Goal: Task Accomplishment & Management: Complete application form

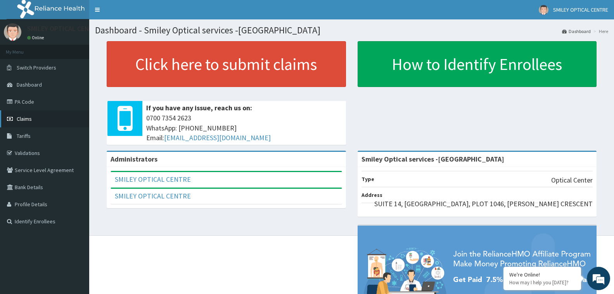
click at [39, 122] on link "Claims" at bounding box center [44, 118] width 89 height 17
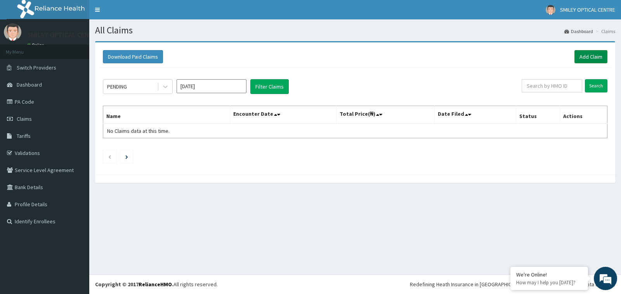
click at [591, 55] on link "Add Claim" at bounding box center [590, 56] width 33 height 13
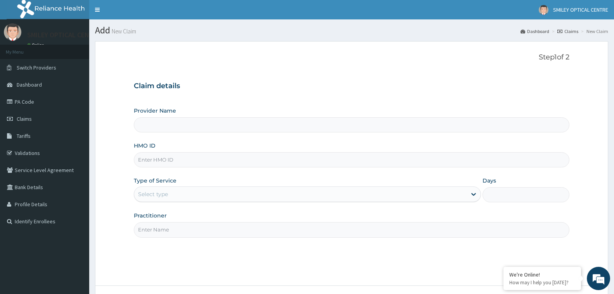
type input "Smiley Optical services -[GEOGRAPHIC_DATA]"
click at [187, 158] on input "HMO ID" at bounding box center [352, 159] width 436 height 15
type input "HSO/10050/C"
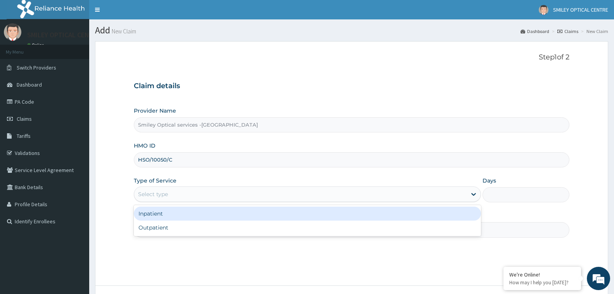
click at [178, 187] on div "Select type" at bounding box center [307, 194] width 347 height 16
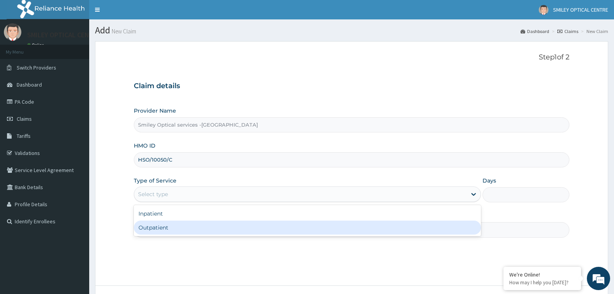
click at [172, 229] on div "Outpatient" at bounding box center [307, 227] width 347 height 14
type input "1"
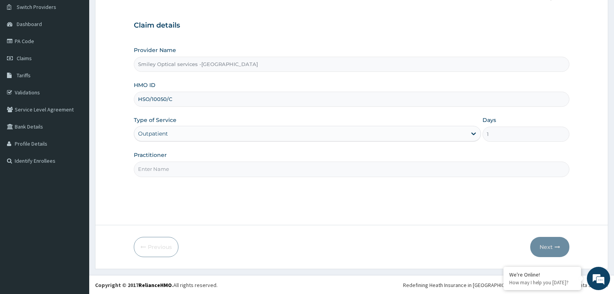
scroll to position [61, 0]
click at [187, 165] on input "Practitioner" at bounding box center [352, 168] width 436 height 15
type input "[PERSON_NAME]"
click at [552, 246] on button "Next" at bounding box center [550, 246] width 39 height 20
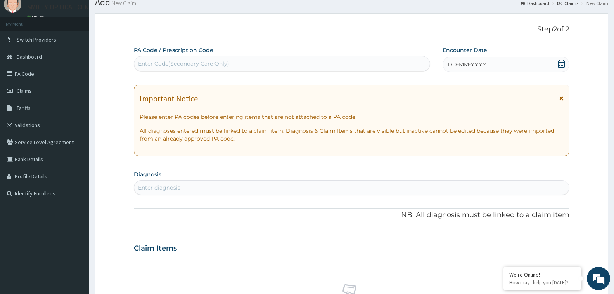
scroll to position [0, 0]
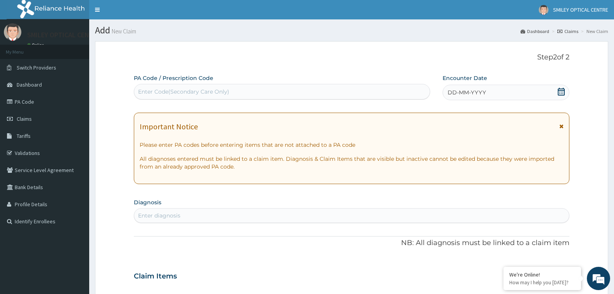
click at [173, 91] on div "Enter Code(Secondary Care Only)" at bounding box center [183, 92] width 91 height 8
click at [141, 91] on input "P/802A72" at bounding box center [151, 92] width 26 height 8
type input "PA/802A72"
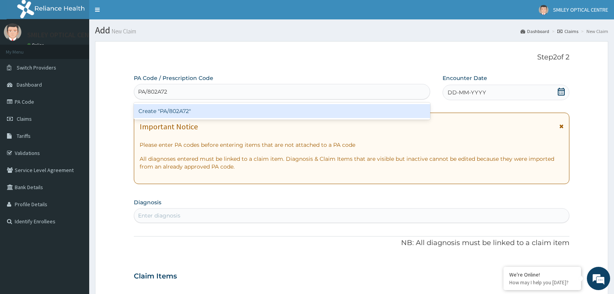
click at [189, 113] on div "Create "PA/802A72"" at bounding box center [282, 111] width 297 height 14
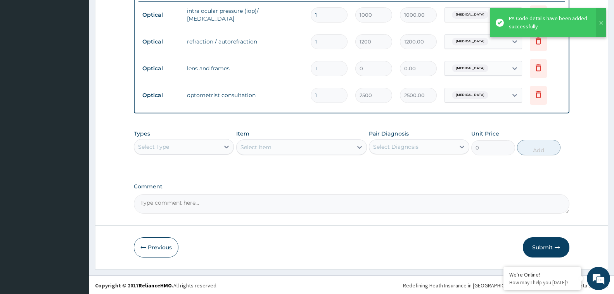
scroll to position [344, 0]
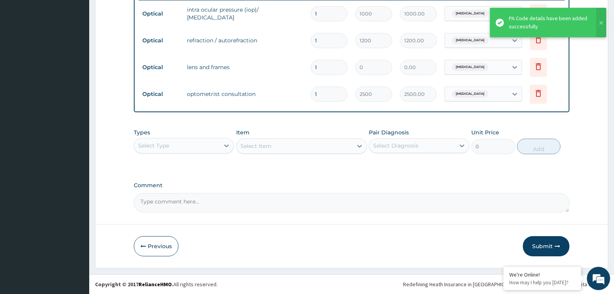
click at [204, 206] on textarea "Comment" at bounding box center [352, 202] width 436 height 19
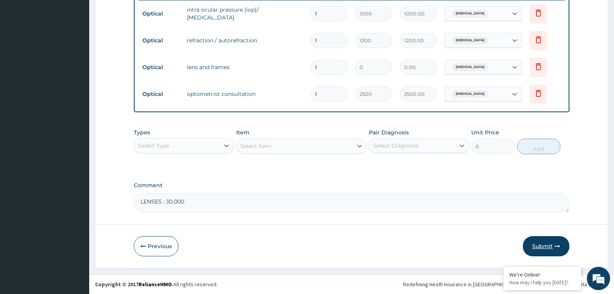
type textarea "LENSES : 30,000"
click at [555, 252] on button "Submit" at bounding box center [546, 246] width 47 height 20
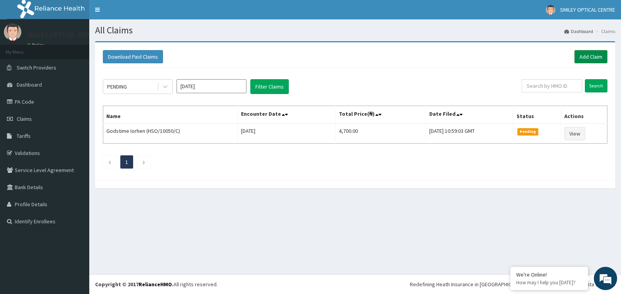
click at [592, 56] on link "Add Claim" at bounding box center [590, 56] width 33 height 13
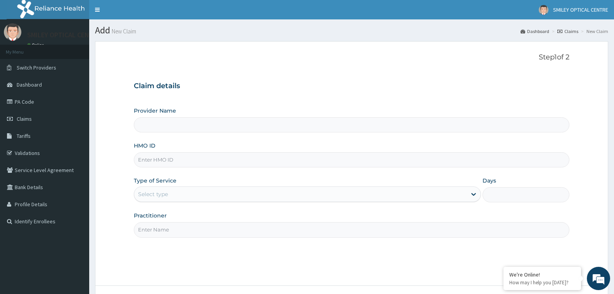
type input "Smiley Optical services -Abuja"
click at [163, 158] on input "HMO ID" at bounding box center [352, 159] width 436 height 15
type input "RGI/10055/B"
click at [163, 196] on div "Select type" at bounding box center [153, 194] width 30 height 8
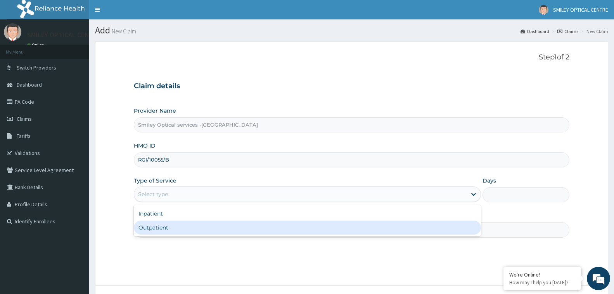
drag, startPoint x: 150, startPoint y: 230, endPoint x: 155, endPoint y: 230, distance: 5.4
click at [152, 230] on div "Outpatient" at bounding box center [307, 227] width 347 height 14
type input "1"
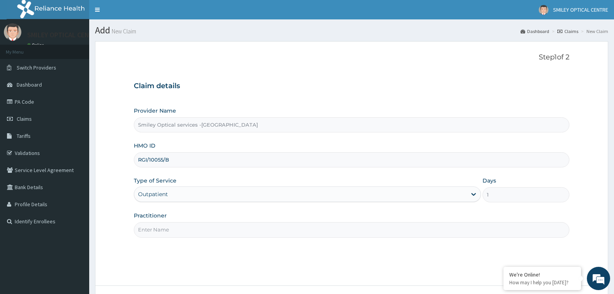
click at [179, 229] on input "Practitioner" at bounding box center [352, 229] width 436 height 15
type input "[PERSON_NAME]"
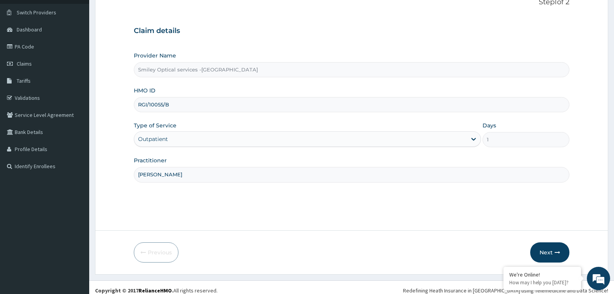
scroll to position [61, 0]
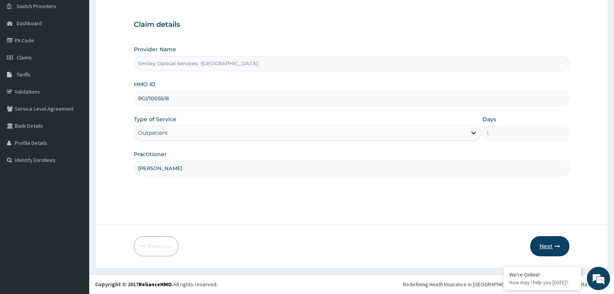
click at [544, 245] on button "Next" at bounding box center [550, 246] width 39 height 20
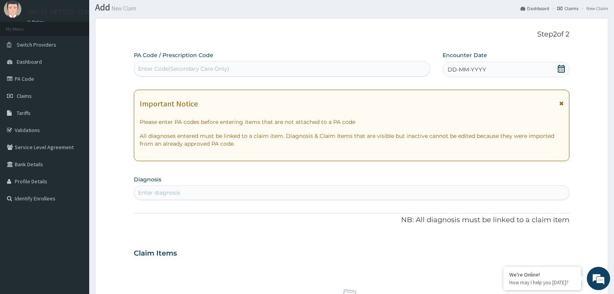
scroll to position [23, 0]
click at [177, 68] on div "Enter Code(Secondary Care Only)" at bounding box center [183, 69] width 91 height 8
type input "PA/3CC9DA"
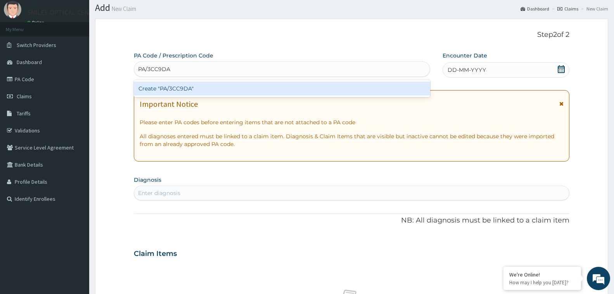
click at [179, 93] on div "Create "PA/3CC9DA"" at bounding box center [282, 89] width 297 height 14
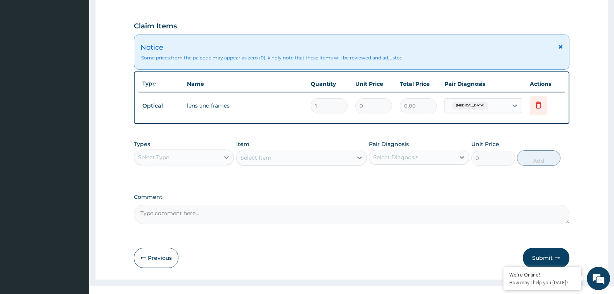
scroll to position [264, 0]
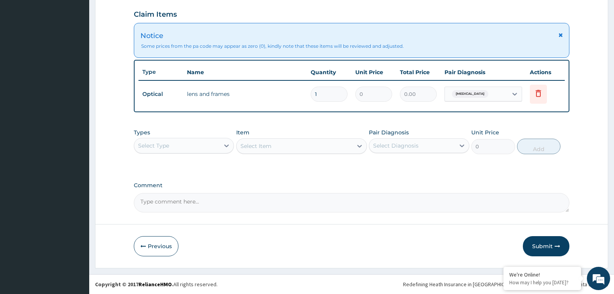
click at [185, 205] on textarea "Comment" at bounding box center [352, 202] width 436 height 19
type textarea "LENSES: 40,000"
click at [547, 245] on button "Submit" at bounding box center [546, 246] width 47 height 20
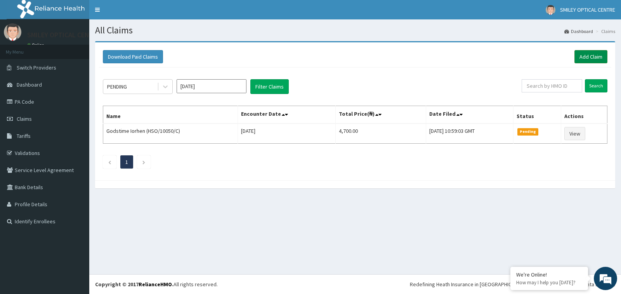
click at [590, 57] on link "Add Claim" at bounding box center [590, 56] width 33 height 13
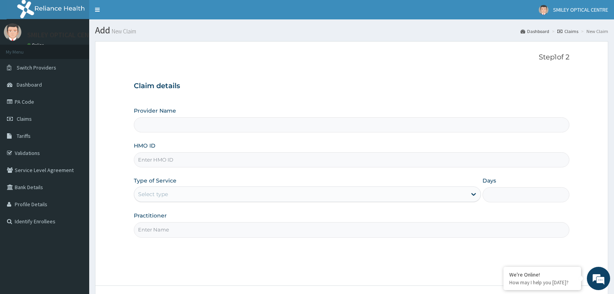
type input "Smiley Optical services -[GEOGRAPHIC_DATA]"
click at [163, 158] on input "HMO ID" at bounding box center [352, 159] width 436 height 15
type input "P"
type input "GBI/10111/C"
click at [160, 187] on div "Select type" at bounding box center [307, 194] width 347 height 16
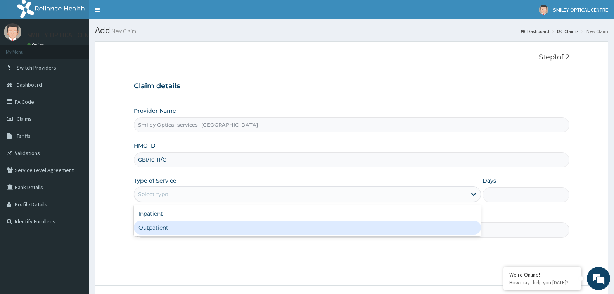
drag, startPoint x: 154, startPoint y: 228, endPoint x: 194, endPoint y: 228, distance: 40.0
click at [154, 229] on div "Outpatient" at bounding box center [307, 227] width 347 height 14
type input "1"
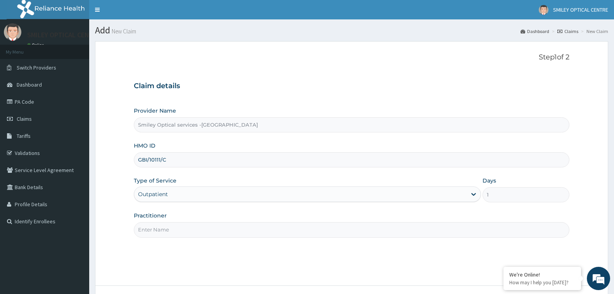
click at [201, 233] on input "Practitioner" at bounding box center [352, 229] width 436 height 15
type input "[PERSON_NAME]"
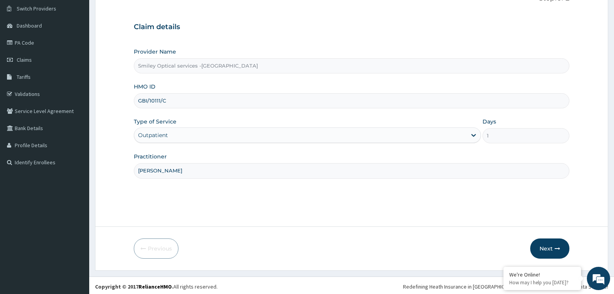
scroll to position [61, 0]
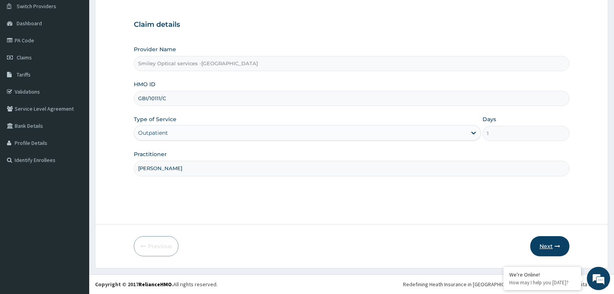
click at [545, 245] on button "Next" at bounding box center [550, 246] width 39 height 20
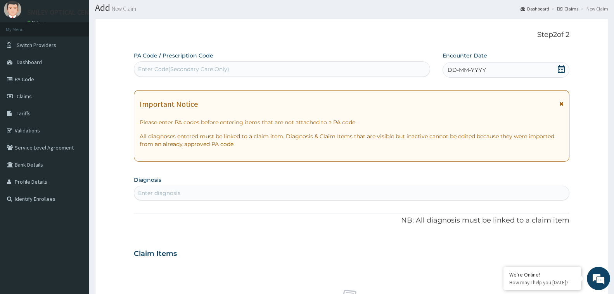
scroll to position [0, 0]
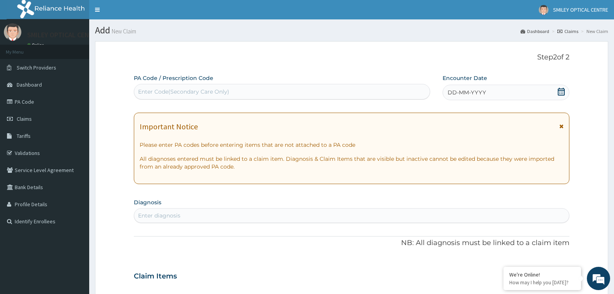
click at [190, 92] on div "Enter Code(Secondary Care Only)" at bounding box center [183, 92] width 91 height 8
type input "PA/EE1351"
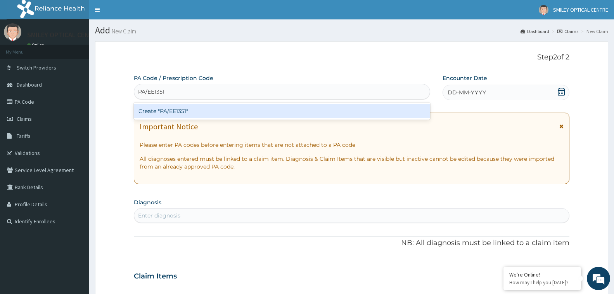
click at [179, 108] on div "Create "PA/EE1351"" at bounding box center [282, 111] width 297 height 14
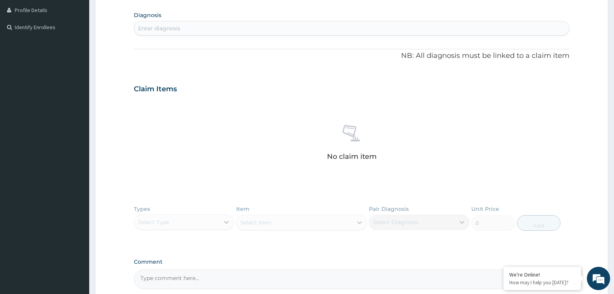
scroll to position [271, 0]
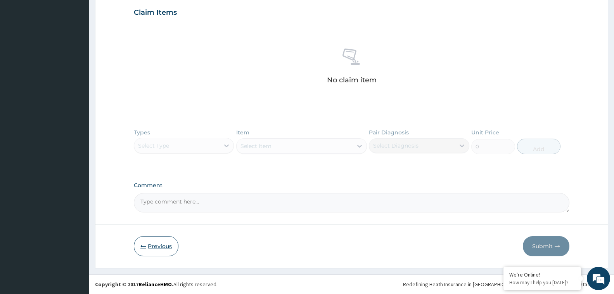
click at [155, 247] on button "Previous" at bounding box center [156, 246] width 45 height 20
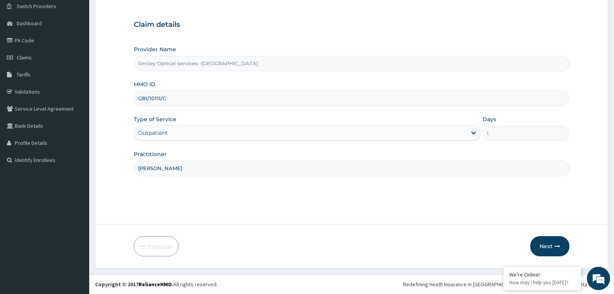
scroll to position [61, 0]
drag, startPoint x: 182, startPoint y: 102, endPoint x: 84, endPoint y: 101, distance: 97.4
click at [84, 101] on div "R EL Toggle navigation SMILEY OPTICAL CENTRE SMILEY OPTICAL CENTRE - [EMAIL_ADD…" at bounding box center [307, 116] width 614 height 355
type input "API/10086/D"
click at [548, 245] on button "Next" at bounding box center [550, 246] width 39 height 20
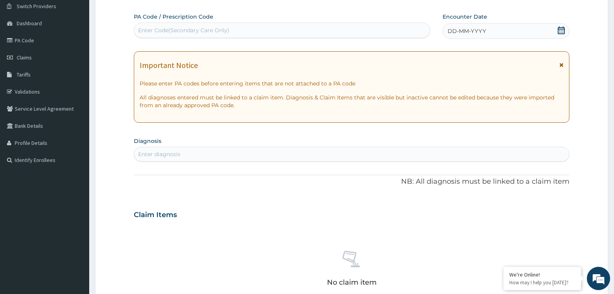
click at [207, 26] on div "Enter Code(Secondary Care Only)" at bounding box center [183, 30] width 91 height 8
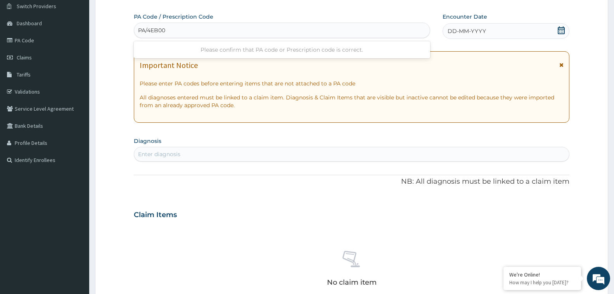
type input "PA/4EB002"
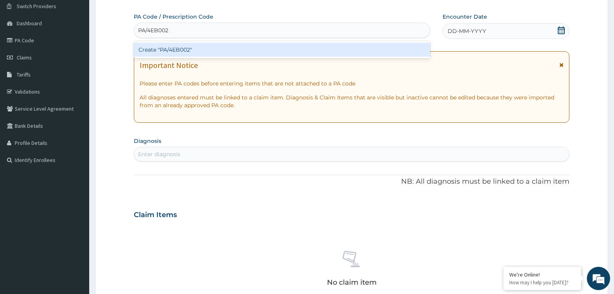
click at [180, 49] on div "Create "PA/4EB002"" at bounding box center [282, 50] width 297 height 14
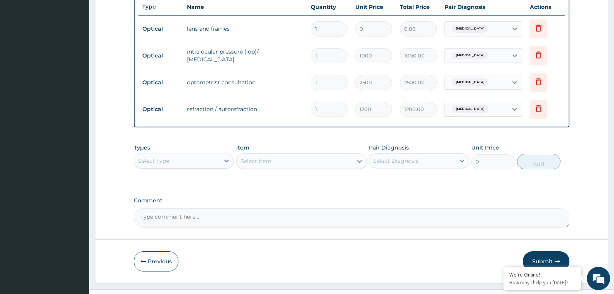
scroll to position [334, 0]
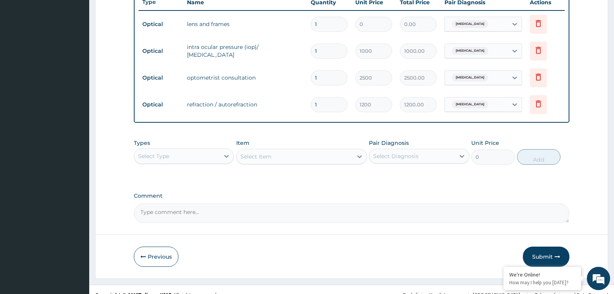
click at [172, 212] on textarea "Comment" at bounding box center [352, 212] width 436 height 19
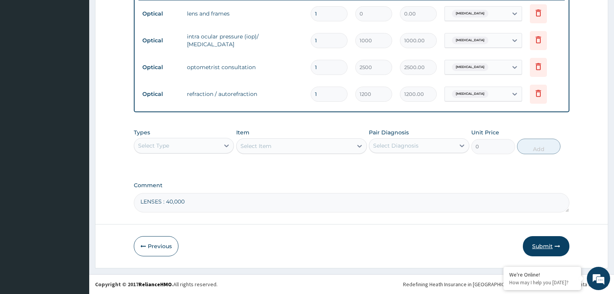
type textarea "LENSES : 40,000"
click at [545, 247] on button "Submit" at bounding box center [546, 246] width 47 height 20
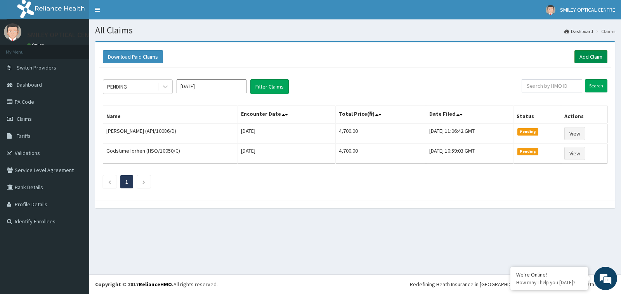
click at [596, 53] on link "Add Claim" at bounding box center [590, 56] width 33 height 13
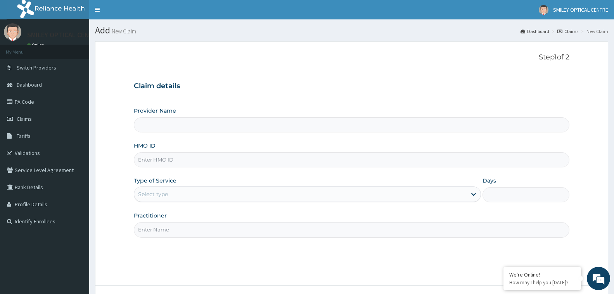
type input "Smiley Optical services -[GEOGRAPHIC_DATA]"
click at [179, 158] on input "HMO ID" at bounding box center [352, 159] width 436 height 15
type input "API/10086/A"
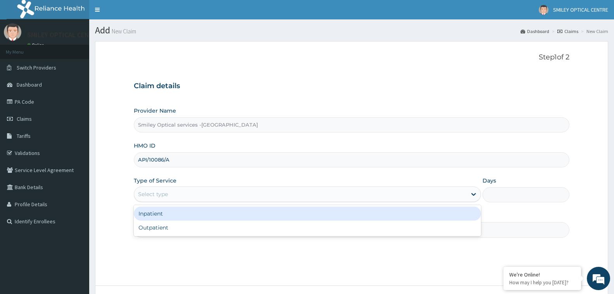
click at [162, 198] on div "Select type" at bounding box center [153, 194] width 30 height 8
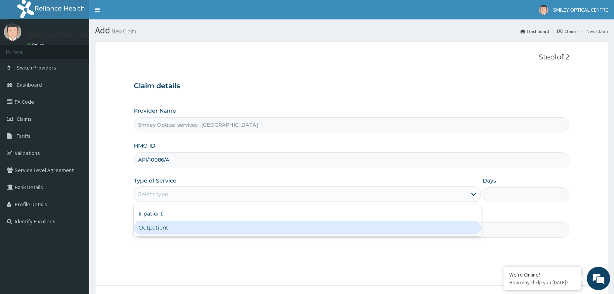
click at [163, 227] on div "Outpatient" at bounding box center [307, 227] width 347 height 14
type input "1"
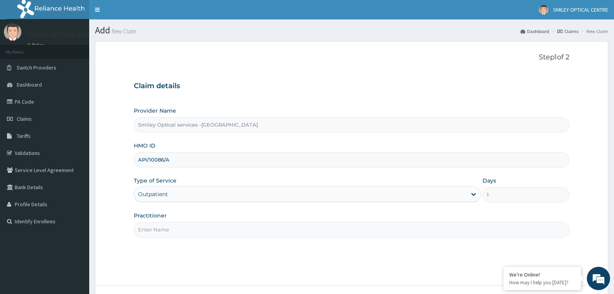
click at [175, 225] on input "Practitioner" at bounding box center [352, 229] width 436 height 15
type input "DR VERA"
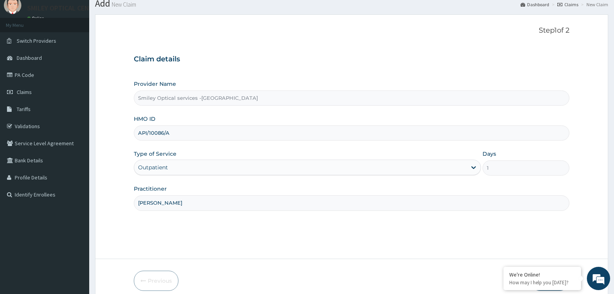
scroll to position [61, 0]
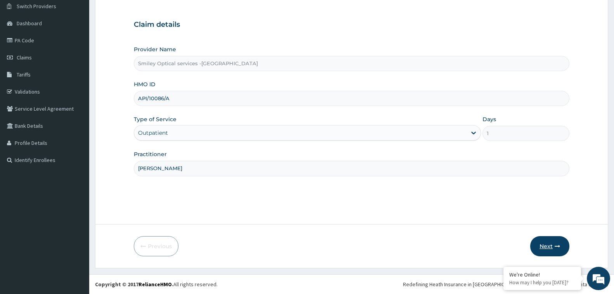
click at [554, 247] on button "Next" at bounding box center [550, 246] width 39 height 20
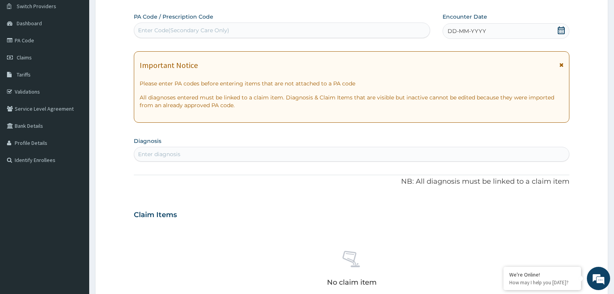
click at [192, 34] on div "Enter Code(Secondary Care Only)" at bounding box center [183, 30] width 91 height 8
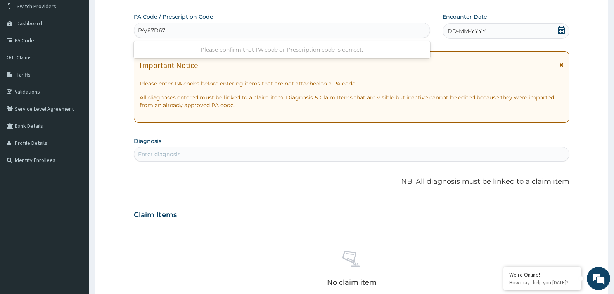
type input "PA/87D673"
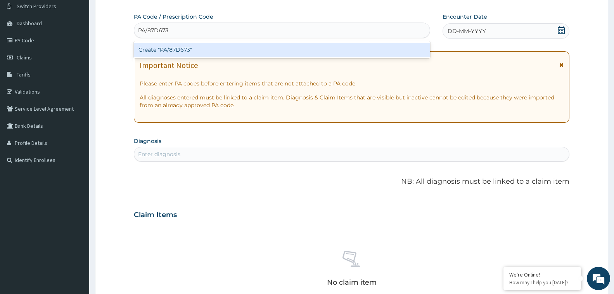
click at [193, 50] on div "Create "PA/87D673"" at bounding box center [282, 50] width 297 height 14
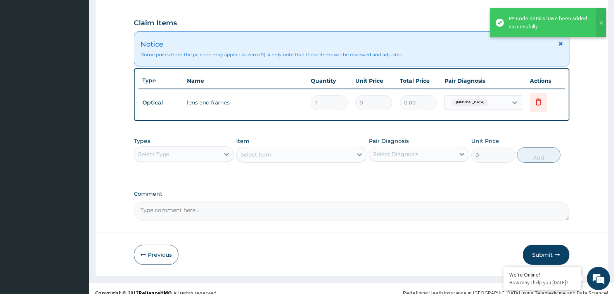
scroll to position [264, 0]
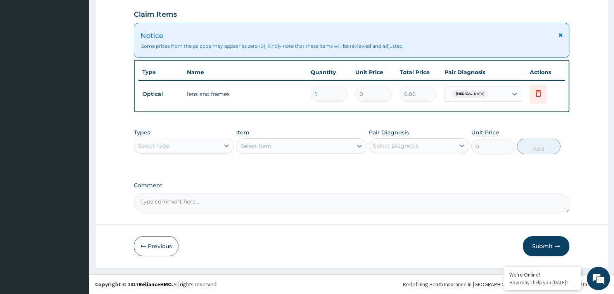
click at [192, 197] on textarea "Comment" at bounding box center [352, 202] width 436 height 19
type textarea "LENSES : 40,000"
click at [548, 245] on button "Submit" at bounding box center [546, 246] width 47 height 20
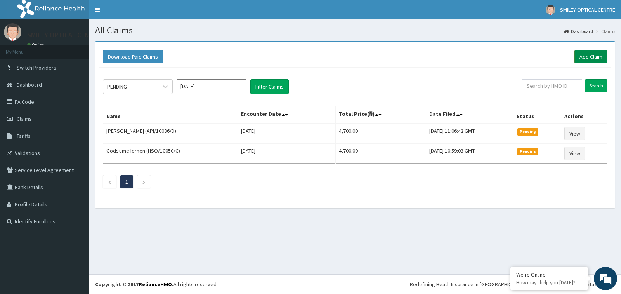
click at [589, 56] on link "Add Claim" at bounding box center [590, 56] width 33 height 13
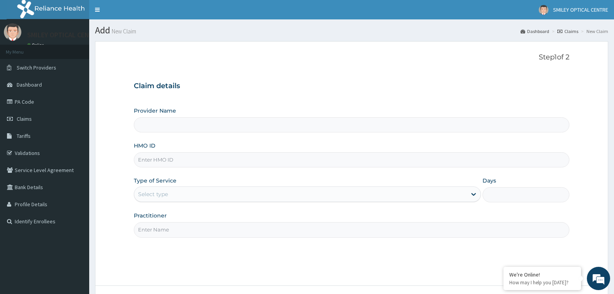
type input "Smiley Optical services -[GEOGRAPHIC_DATA]"
click at [185, 161] on input "HMO ID" at bounding box center [352, 159] width 436 height 15
type input "API/10086/C"
click at [180, 195] on div "Select type" at bounding box center [300, 194] width 333 height 12
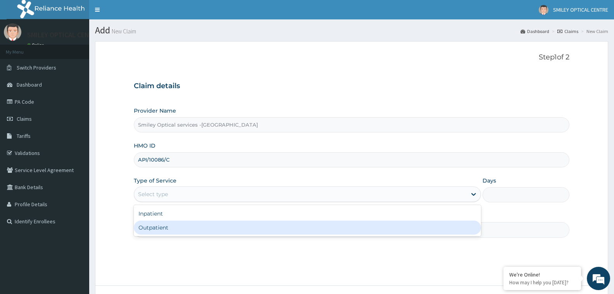
drag, startPoint x: 157, startPoint y: 229, endPoint x: 182, endPoint y: 222, distance: 25.8
click at [163, 226] on div "Outpatient" at bounding box center [307, 227] width 347 height 14
type input "1"
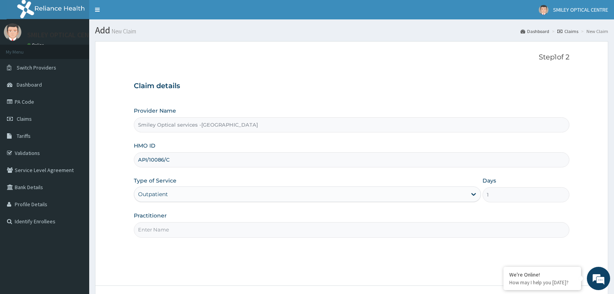
click at [180, 225] on input "Practitioner" at bounding box center [352, 229] width 436 height 15
type input "DR VERA"
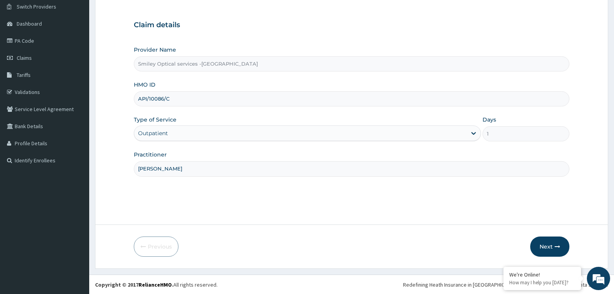
scroll to position [61, 0]
click at [548, 247] on button "Next" at bounding box center [550, 246] width 39 height 20
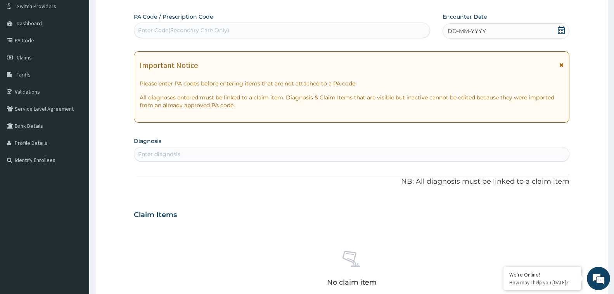
click at [177, 30] on div "Enter Code(Secondary Care Only)" at bounding box center [183, 30] width 91 height 8
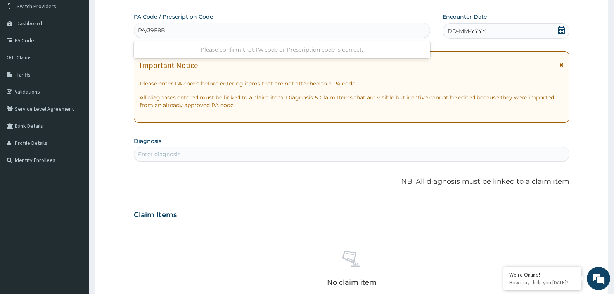
type input "PA/39F8B2"
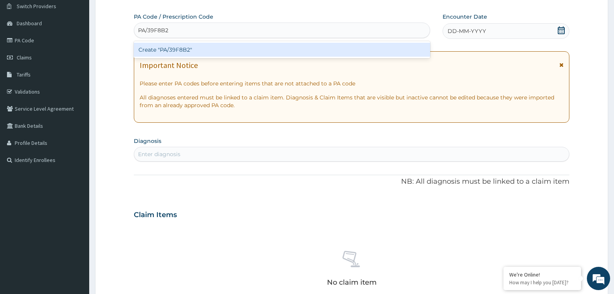
click at [184, 50] on div "Create "PA/39F8B2"" at bounding box center [282, 50] width 297 height 14
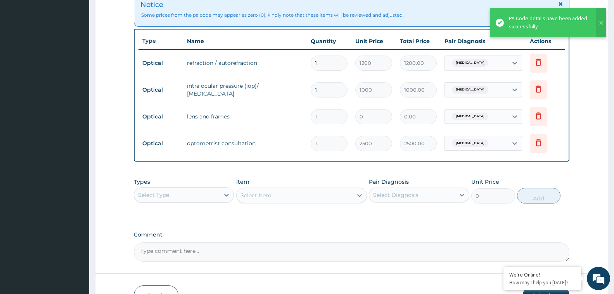
scroll to position [334, 0]
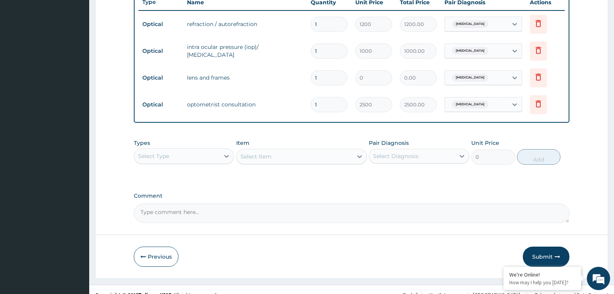
click at [188, 215] on textarea "Comment" at bounding box center [352, 212] width 436 height 19
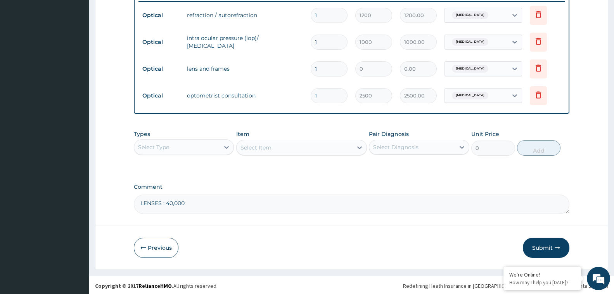
scroll to position [344, 0]
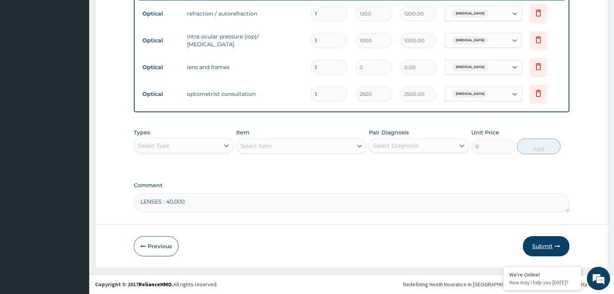
type textarea "LENSES : 40,000"
click at [548, 247] on button "Submit" at bounding box center [546, 246] width 47 height 20
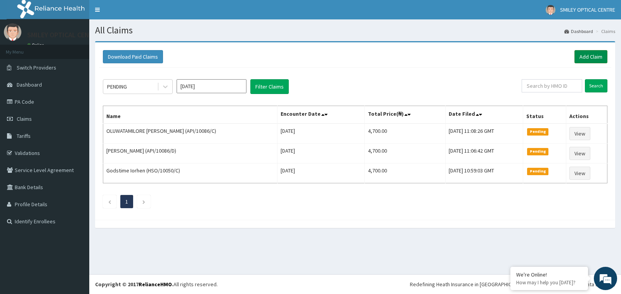
click at [594, 56] on link "Add Claim" at bounding box center [590, 56] width 33 height 13
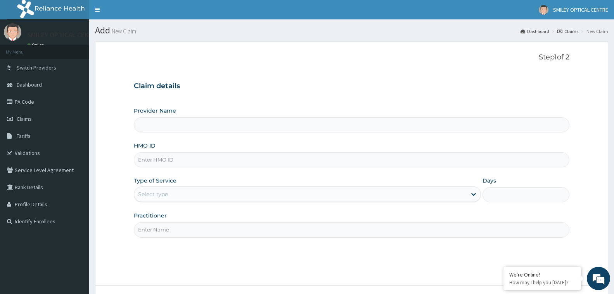
type input "Smiley Optical services -[GEOGRAPHIC_DATA]"
click at [180, 160] on input "HMO ID" at bounding box center [352, 159] width 436 height 15
type input "GBI/10080/A"
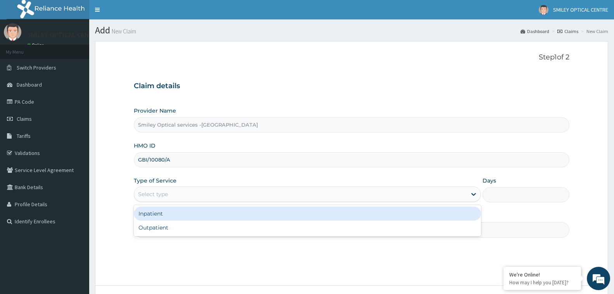
click at [171, 197] on div "Select type" at bounding box center [300, 194] width 333 height 12
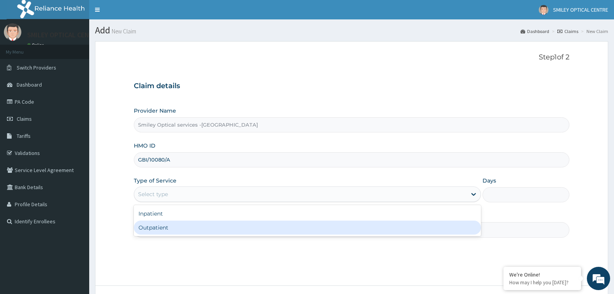
click at [161, 227] on div "Outpatient" at bounding box center [307, 227] width 347 height 14
type input "1"
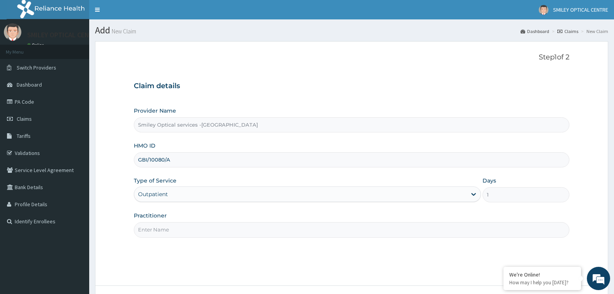
click at [178, 223] on input "Practitioner" at bounding box center [352, 229] width 436 height 15
type input "DR VERA"
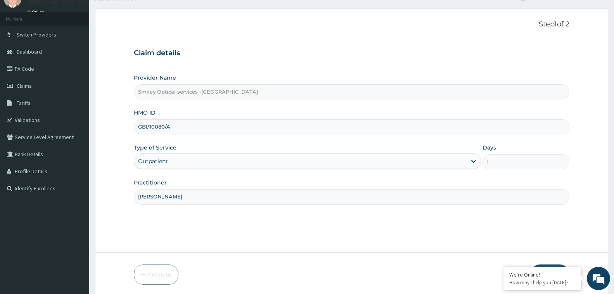
scroll to position [61, 0]
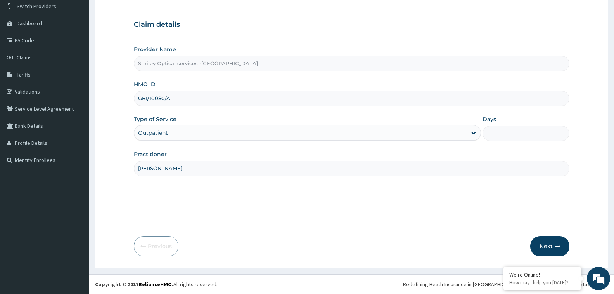
click at [546, 245] on button "Next" at bounding box center [550, 246] width 39 height 20
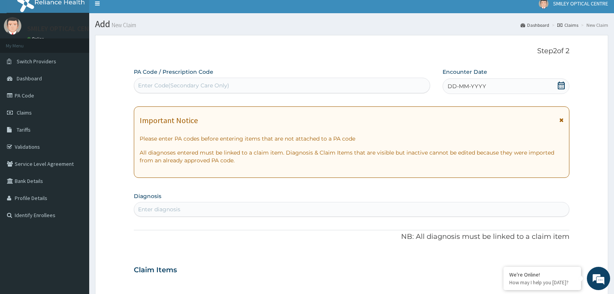
scroll to position [0, 0]
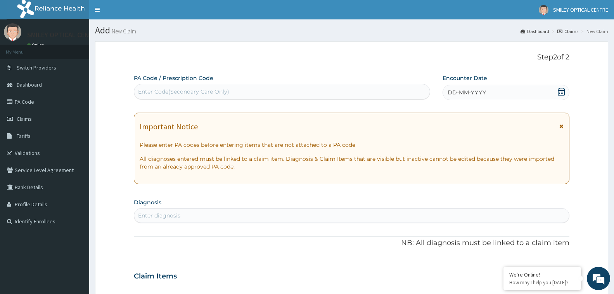
click at [182, 89] on div "Enter Code(Secondary Care Only)" at bounding box center [183, 92] width 91 height 8
type input "PA/92E8B6"
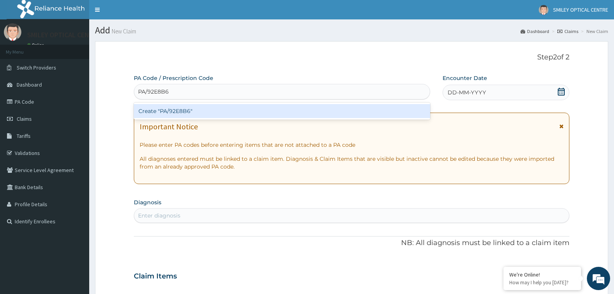
click at [196, 113] on div "Create "PA/92E8B6"" at bounding box center [282, 111] width 297 height 14
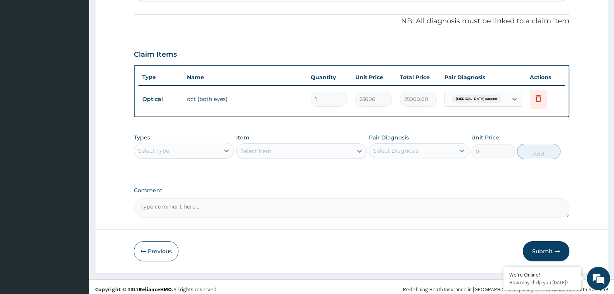
scroll to position [229, 0]
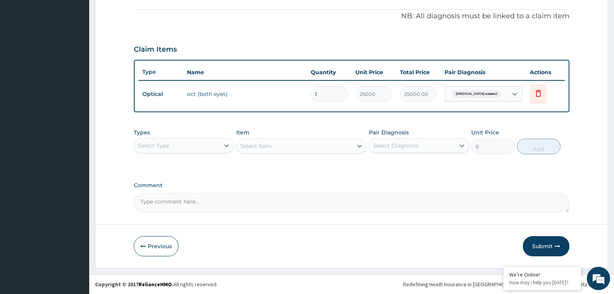
click at [539, 244] on button "Submit" at bounding box center [546, 246] width 47 height 20
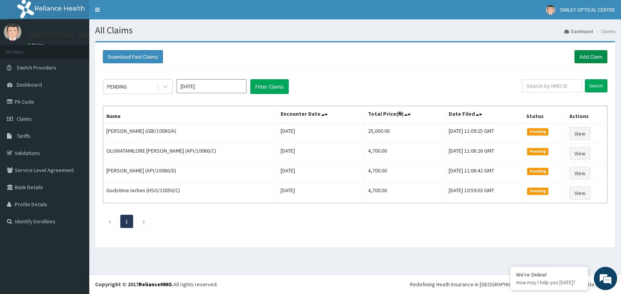
click at [592, 55] on link "Add Claim" at bounding box center [590, 56] width 33 height 13
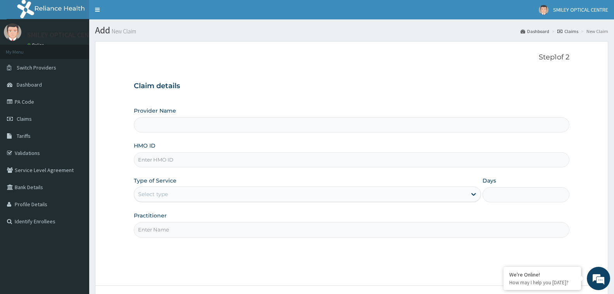
type input "Smiley Optical services -[GEOGRAPHIC_DATA]"
click at [180, 161] on input "HMO ID" at bounding box center [352, 159] width 436 height 15
type input "ENP/11561/C"
click at [178, 195] on div "Select type" at bounding box center [300, 194] width 333 height 12
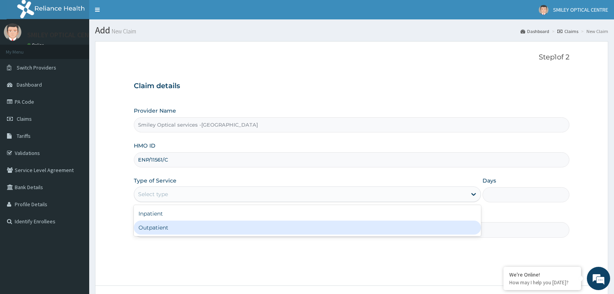
drag, startPoint x: 159, startPoint y: 227, endPoint x: 170, endPoint y: 230, distance: 11.2
click at [159, 228] on div "Outpatient" at bounding box center [307, 227] width 347 height 14
type input "1"
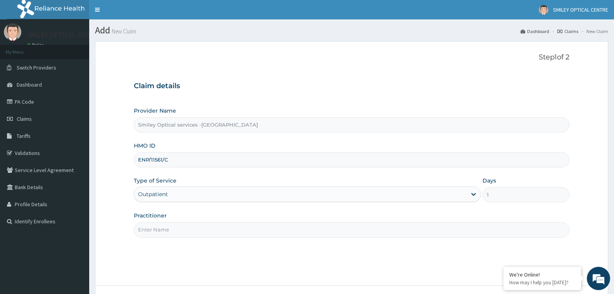
click at [177, 229] on input "Practitioner" at bounding box center [352, 229] width 436 height 15
type input "DR VERA"
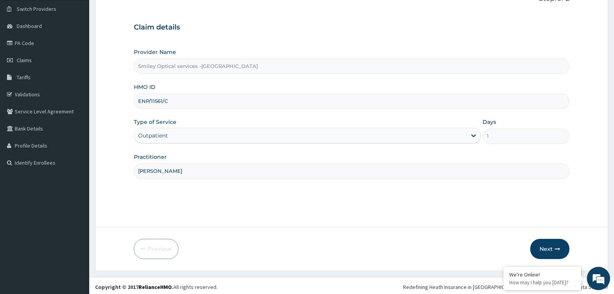
scroll to position [61, 0]
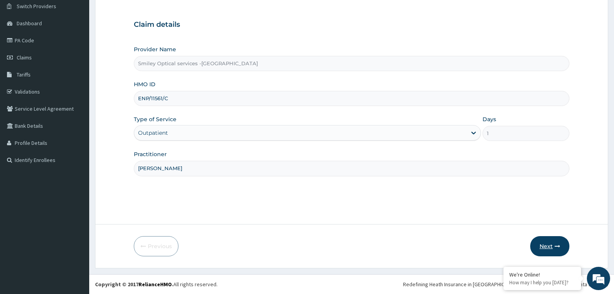
click at [552, 248] on button "Next" at bounding box center [550, 246] width 39 height 20
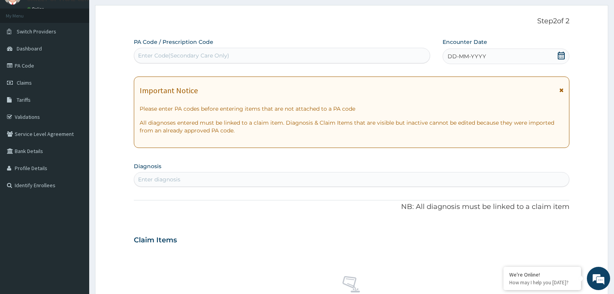
scroll to position [23, 0]
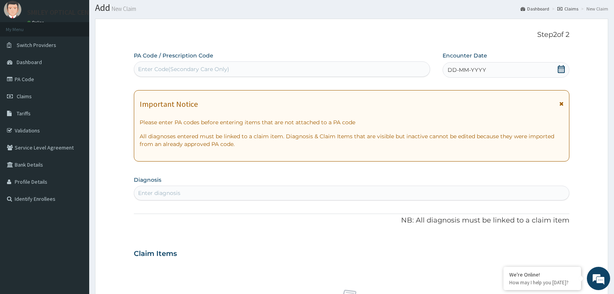
click at [188, 62] on div "Enter Code(Secondary Care Only)" at bounding box center [282, 69] width 297 height 16
type input "PA/6D1150"
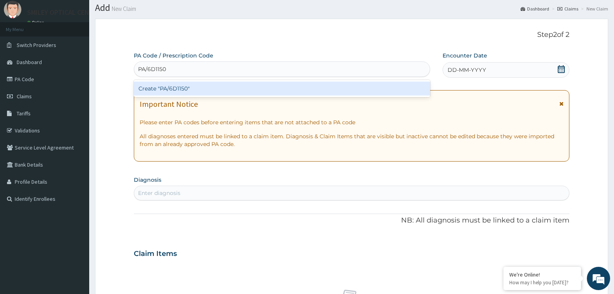
click at [178, 84] on div "Create "PA/6D1150"" at bounding box center [282, 89] width 297 height 14
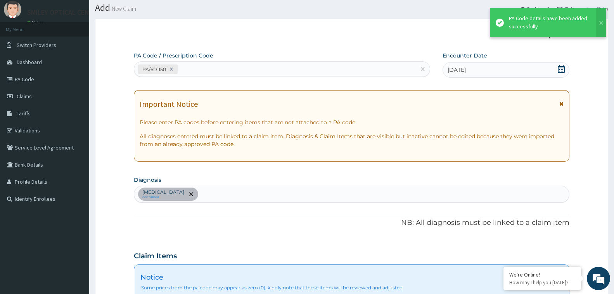
scroll to position [229, 0]
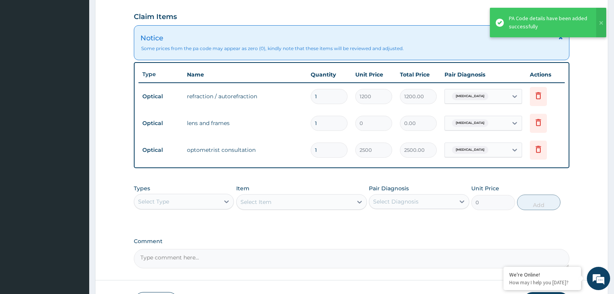
type input "0"
type input "0.00"
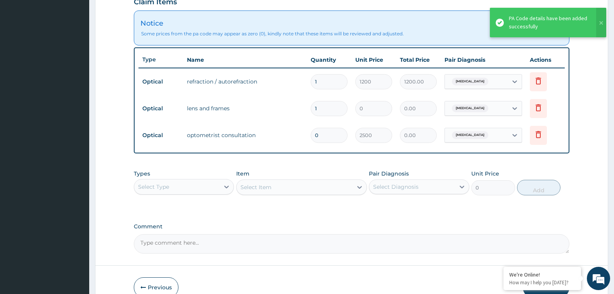
scroll to position [307, 0]
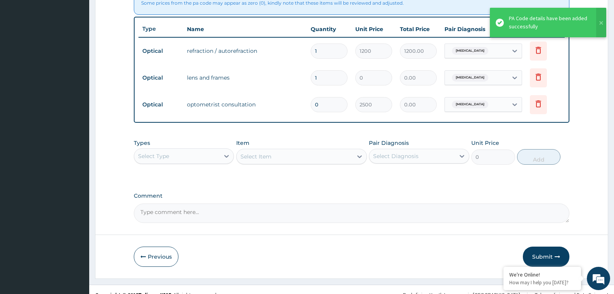
type input "0"
click at [214, 212] on textarea "Comment" at bounding box center [352, 212] width 436 height 19
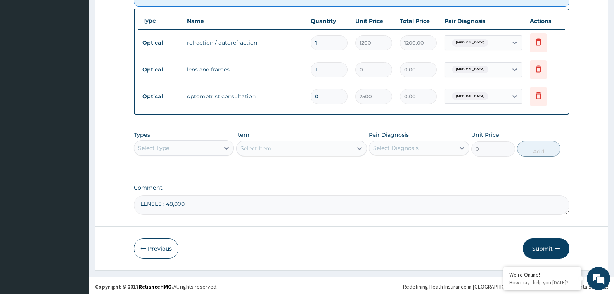
scroll to position [318, 0]
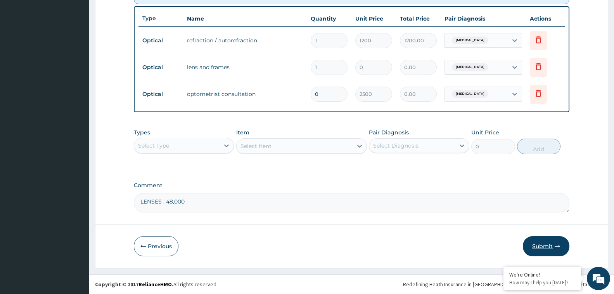
type textarea "LENSES : 48,000"
click at [551, 246] on button "Submit" at bounding box center [546, 246] width 47 height 20
click at [328, 92] on input "0" at bounding box center [329, 94] width 37 height 15
type input "1"
type input "2500.00"
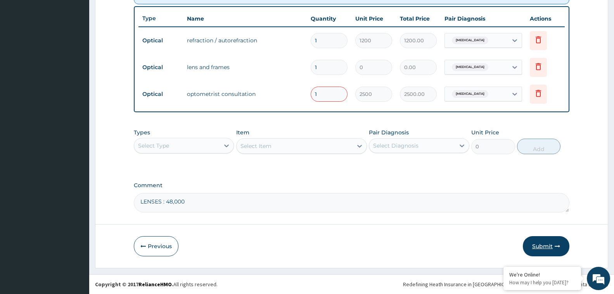
type input "1"
click at [548, 246] on button "Submit" at bounding box center [546, 246] width 47 height 20
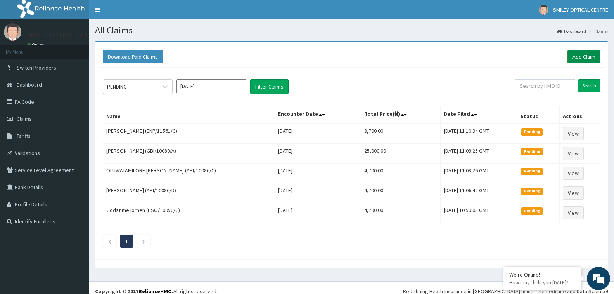
click at [590, 55] on link "Add Claim" at bounding box center [584, 56] width 33 height 13
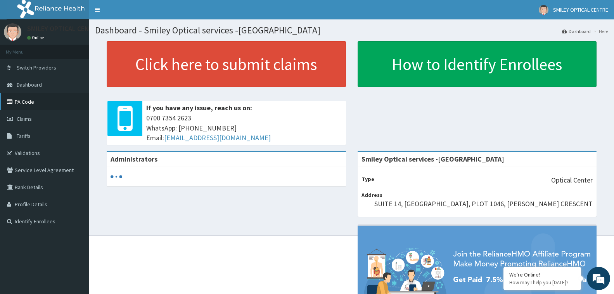
click at [40, 102] on link "PA Code" at bounding box center [44, 101] width 89 height 17
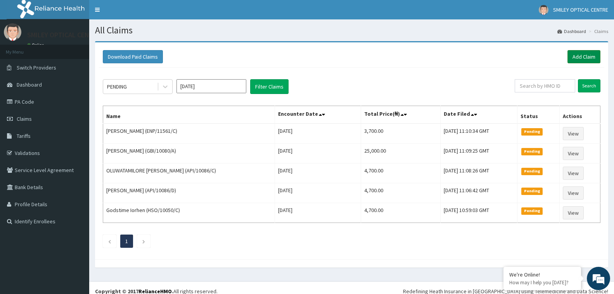
click at [588, 54] on link "Add Claim" at bounding box center [584, 56] width 33 height 13
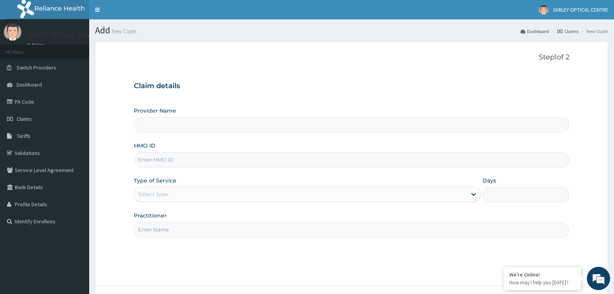
click at [172, 122] on input "Provider Name" at bounding box center [352, 124] width 436 height 15
click at [172, 159] on input "HMO ID" at bounding box center [352, 159] width 436 height 15
type input "Smiley Optical services -Abuja"
type input "GBI/10111/E"
click at [160, 196] on div "Select type" at bounding box center [153, 194] width 30 height 8
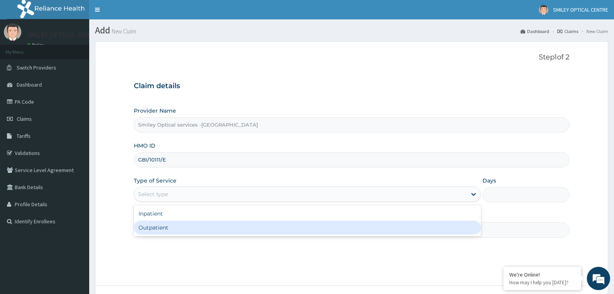
click at [152, 230] on div "Outpatient" at bounding box center [307, 227] width 347 height 14
type input "1"
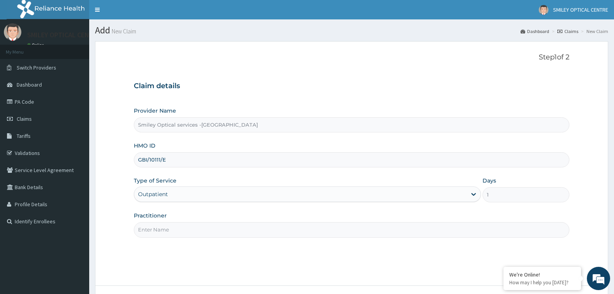
click at [171, 228] on input "Practitioner" at bounding box center [352, 229] width 436 height 15
type input "DR VERA"
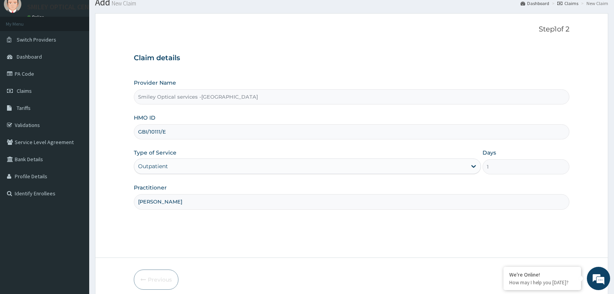
scroll to position [61, 0]
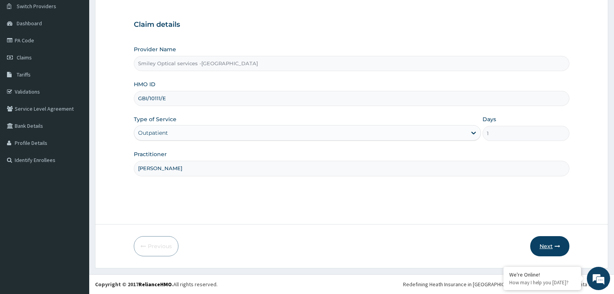
click at [556, 243] on button "Next" at bounding box center [550, 246] width 39 height 20
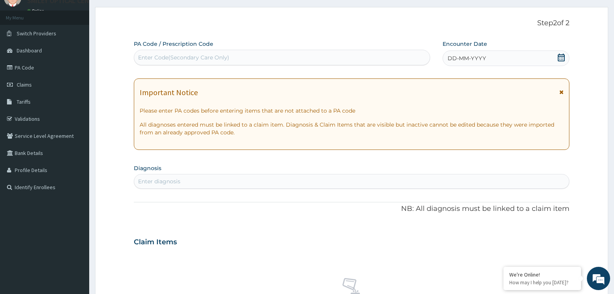
scroll to position [0, 0]
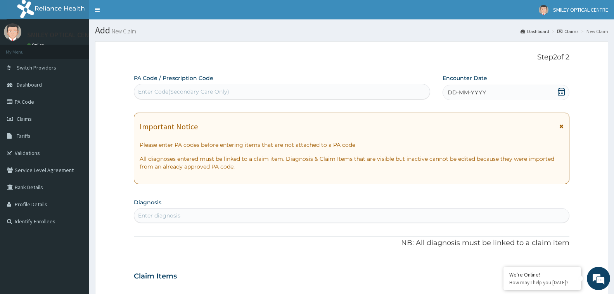
click at [196, 90] on div "Enter Code(Secondary Care Only)" at bounding box center [183, 92] width 91 height 8
type input "PA/EE1351"
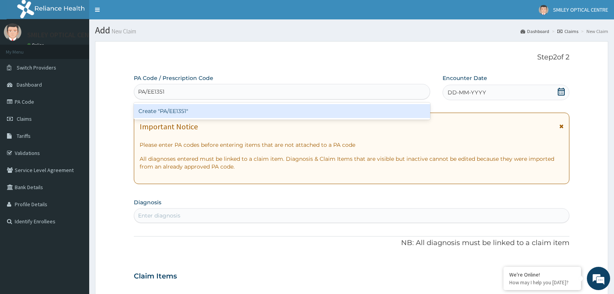
click at [197, 106] on div "Create "PA/EE1351"" at bounding box center [282, 111] width 297 height 14
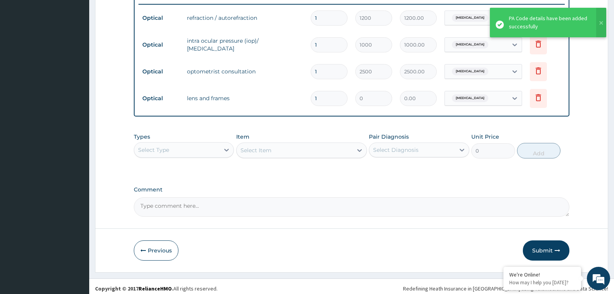
scroll to position [344, 0]
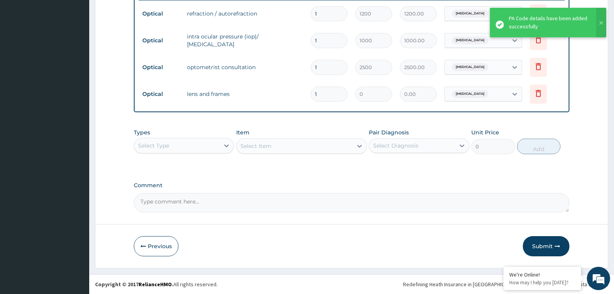
click at [190, 203] on textarea "Comment" at bounding box center [352, 202] width 436 height 19
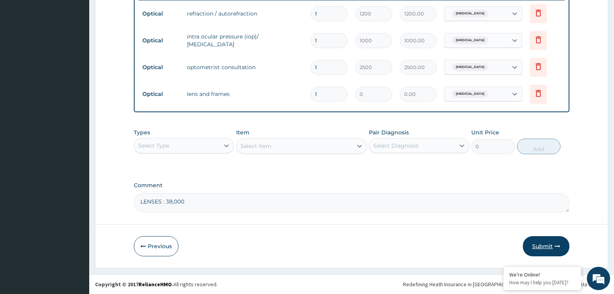
type textarea "LENSES : 38,000"
click at [539, 246] on button "Submit" at bounding box center [546, 246] width 47 height 20
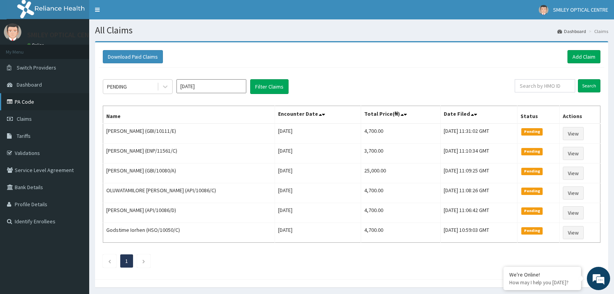
click at [26, 104] on link "PA Code" at bounding box center [44, 101] width 89 height 17
click at [589, 54] on link "Add Claim" at bounding box center [584, 56] width 33 height 13
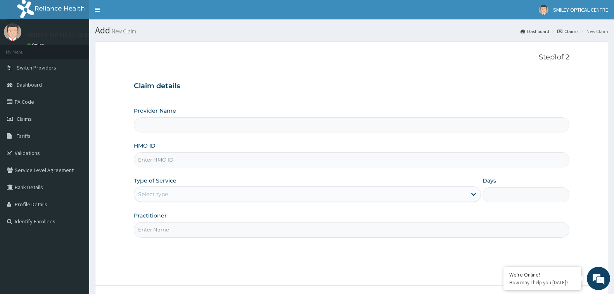
type input "Smiley Optical services -[GEOGRAPHIC_DATA]"
click at [180, 159] on input "HMO ID" at bounding box center [352, 159] width 436 height 15
type input "P"
type input "GBI/10080/A"
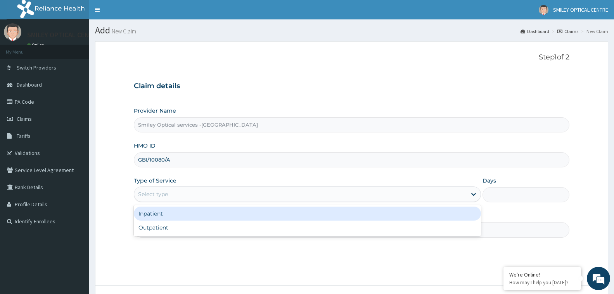
click at [176, 189] on div "Select type" at bounding box center [300, 194] width 333 height 12
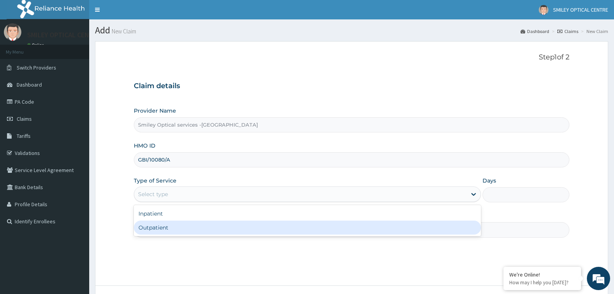
click at [152, 233] on div "Outpatient" at bounding box center [307, 227] width 347 height 14
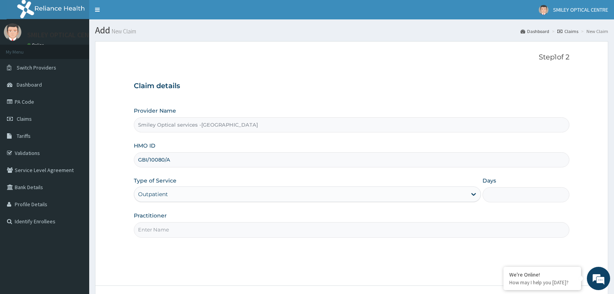
type input "1"
click at [173, 234] on input "Practitioner" at bounding box center [352, 229] width 436 height 15
type input "DR VERA"
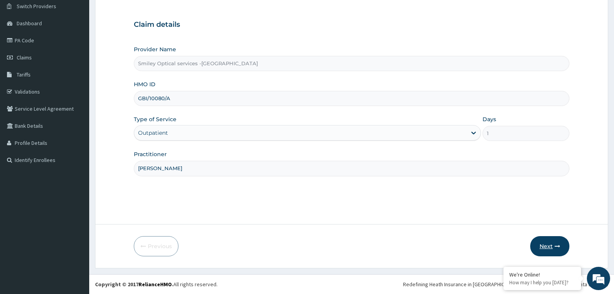
click at [553, 241] on button "Next" at bounding box center [550, 246] width 39 height 20
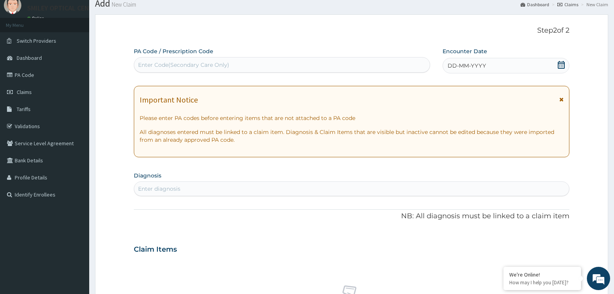
scroll to position [0, 0]
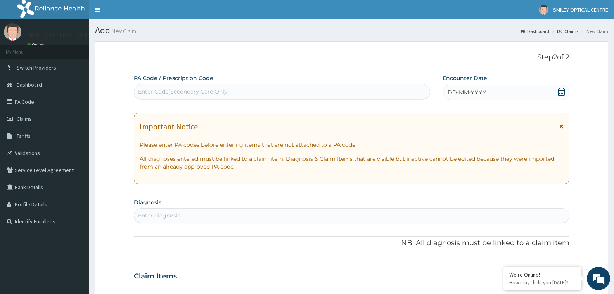
click at [201, 92] on div "Enter Code(Secondary Care Only)" at bounding box center [183, 92] width 91 height 8
type input "PA/EDF83C"
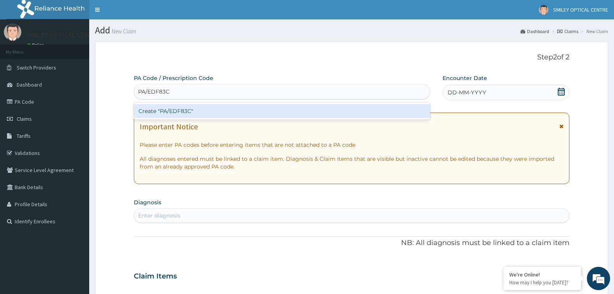
click at [195, 110] on div "Create "PA/EDF83C"" at bounding box center [282, 111] width 297 height 14
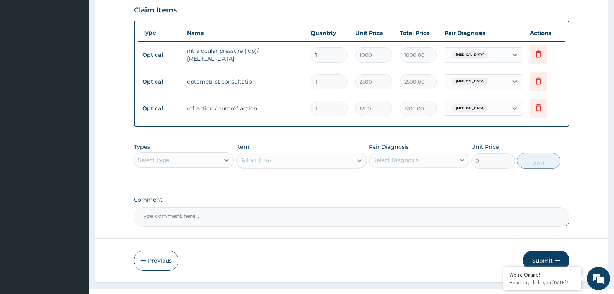
scroll to position [283, 0]
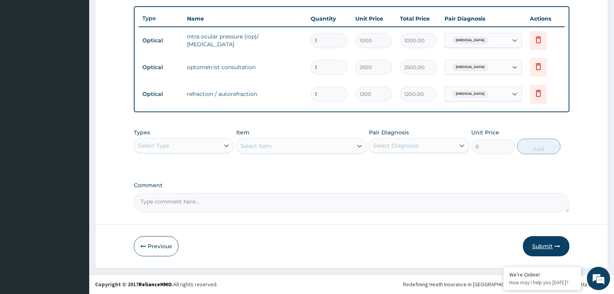
click at [546, 245] on button "Submit" at bounding box center [546, 246] width 47 height 20
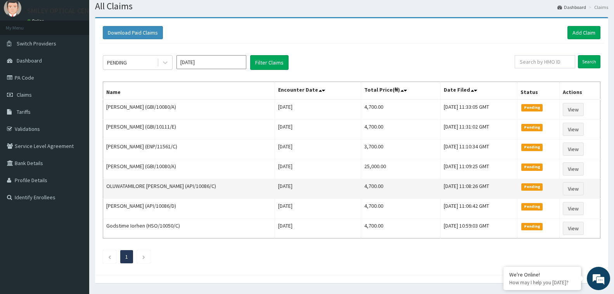
scroll to position [47, 0]
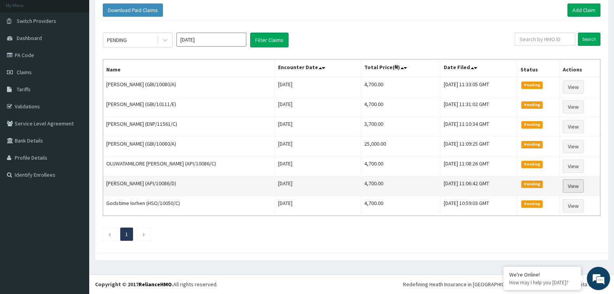
click at [574, 187] on link "View" at bounding box center [573, 185] width 21 height 13
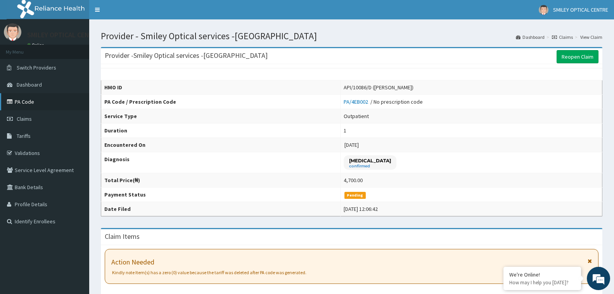
click at [50, 106] on link "PA Code" at bounding box center [44, 101] width 89 height 17
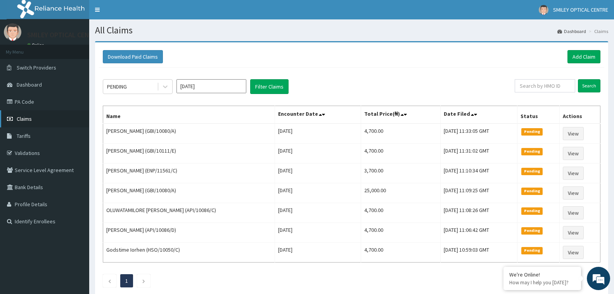
click at [31, 121] on span "Claims" at bounding box center [24, 118] width 15 height 7
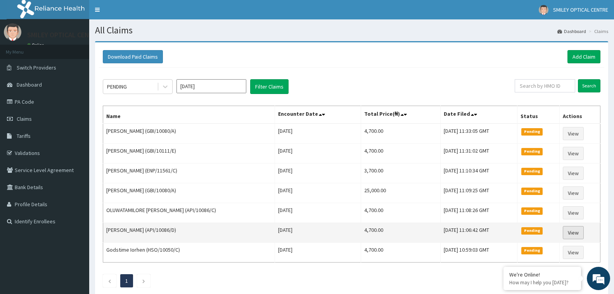
click at [574, 232] on link "View" at bounding box center [573, 232] width 21 height 13
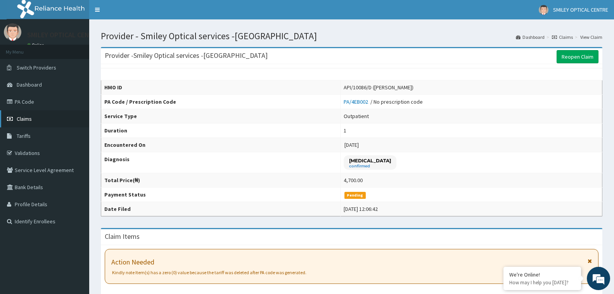
click at [29, 121] on span "Claims" at bounding box center [24, 118] width 15 height 7
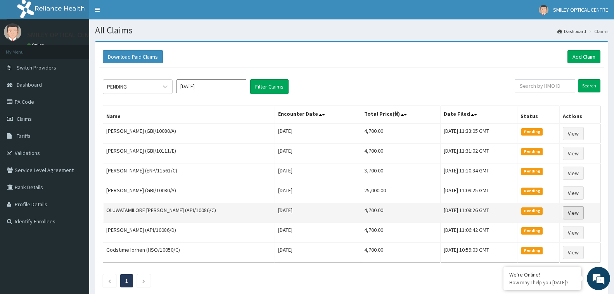
click at [574, 212] on link "View" at bounding box center [573, 212] width 21 height 13
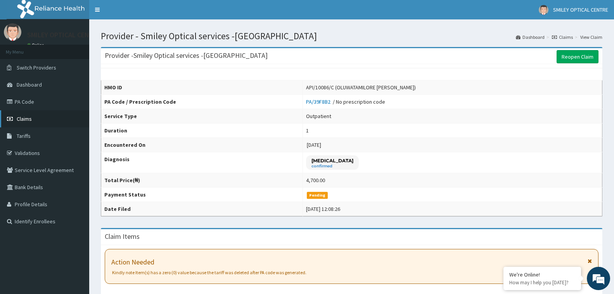
click at [28, 120] on span "Claims" at bounding box center [24, 118] width 15 height 7
